Goal: Transaction & Acquisition: Purchase product/service

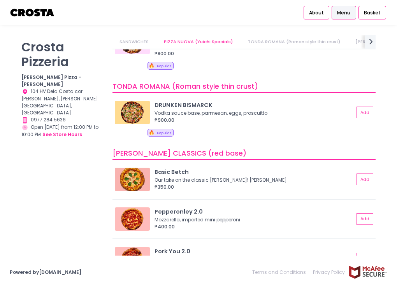
scroll to position [107, 0]
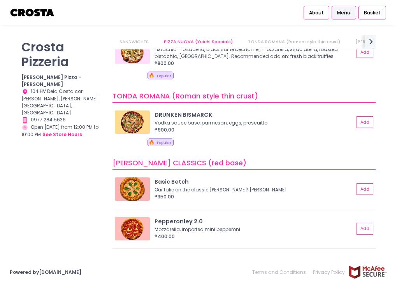
click at [343, 15] on span "Menu" at bounding box center [343, 12] width 13 height 7
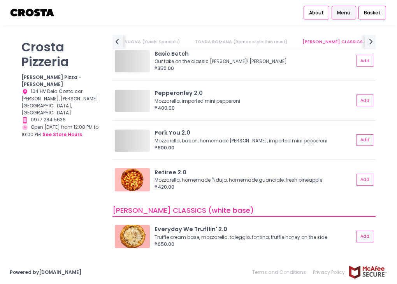
scroll to position [195, 0]
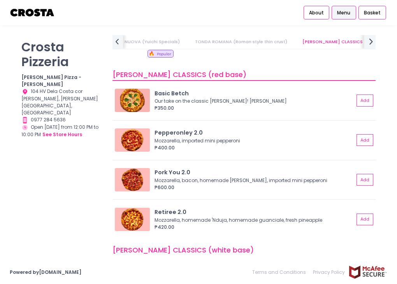
click at [374, 44] on icon "next Created with Sketch." at bounding box center [371, 42] width 10 height 10
click at [369, 41] on icon "next Created with Sketch." at bounding box center [371, 42] width 10 height 10
click at [258, 105] on div "₱350.00" at bounding box center [255, 108] width 200 height 7
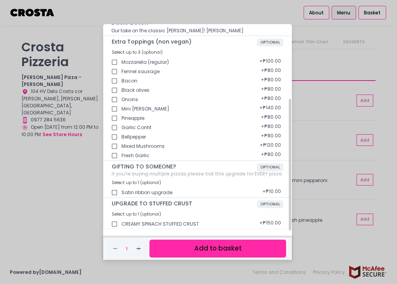
scroll to position [0, 0]
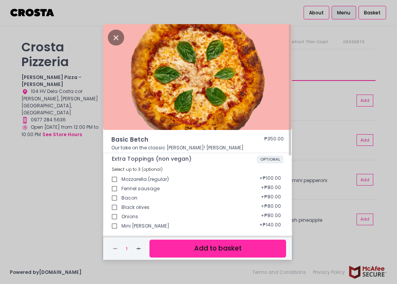
click at [148, 180] on div "Mozzarella (regular) + ₱100.00" at bounding box center [198, 176] width 172 height 9
click at [55, 181] on div "Basic Betch ₱350.00 Our take on the classic Margherita! Mozzarella, basil Extra…" at bounding box center [198, 142] width 397 height 284
